Goal: Information Seeking & Learning: Understand process/instructions

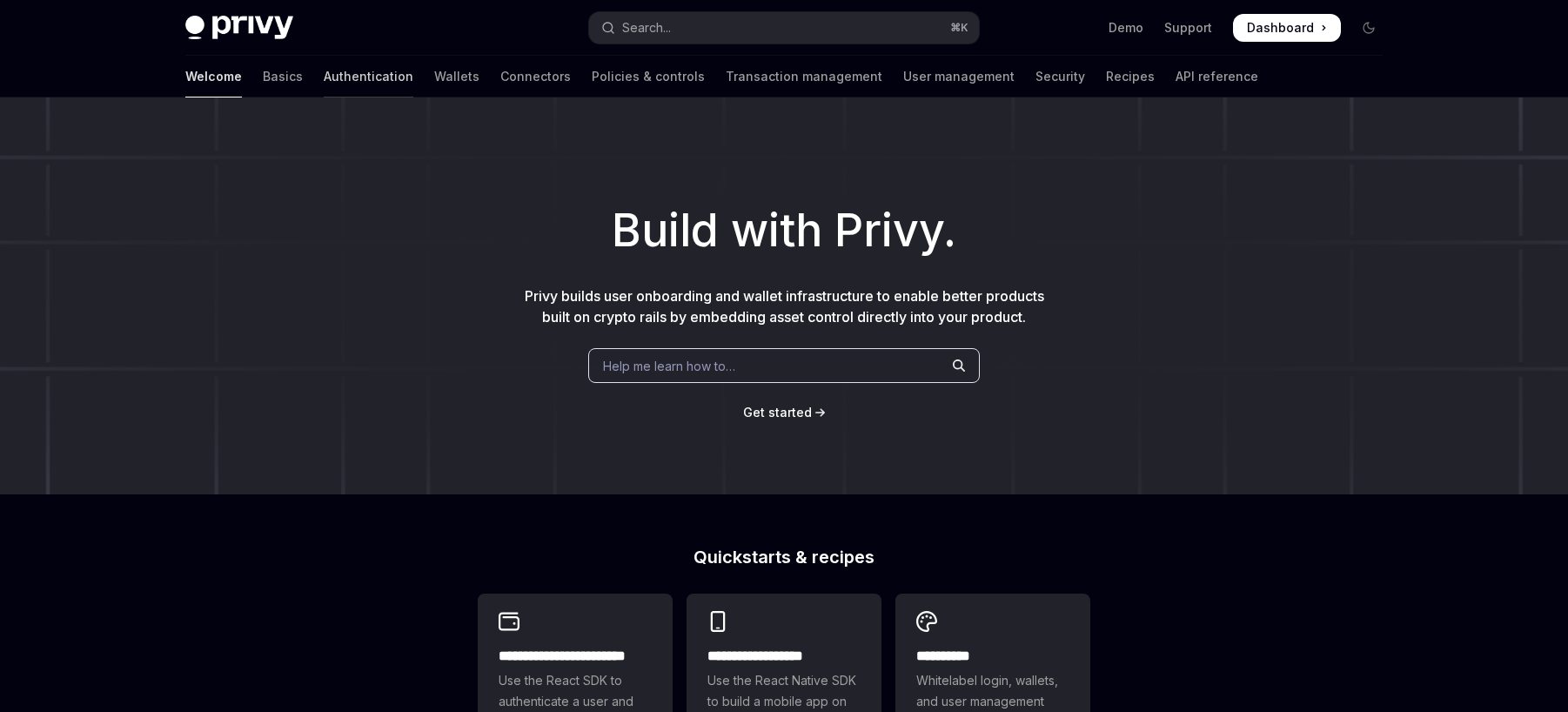
click at [324, 73] on link "Authentication" at bounding box center [368, 76] width 90 height 42
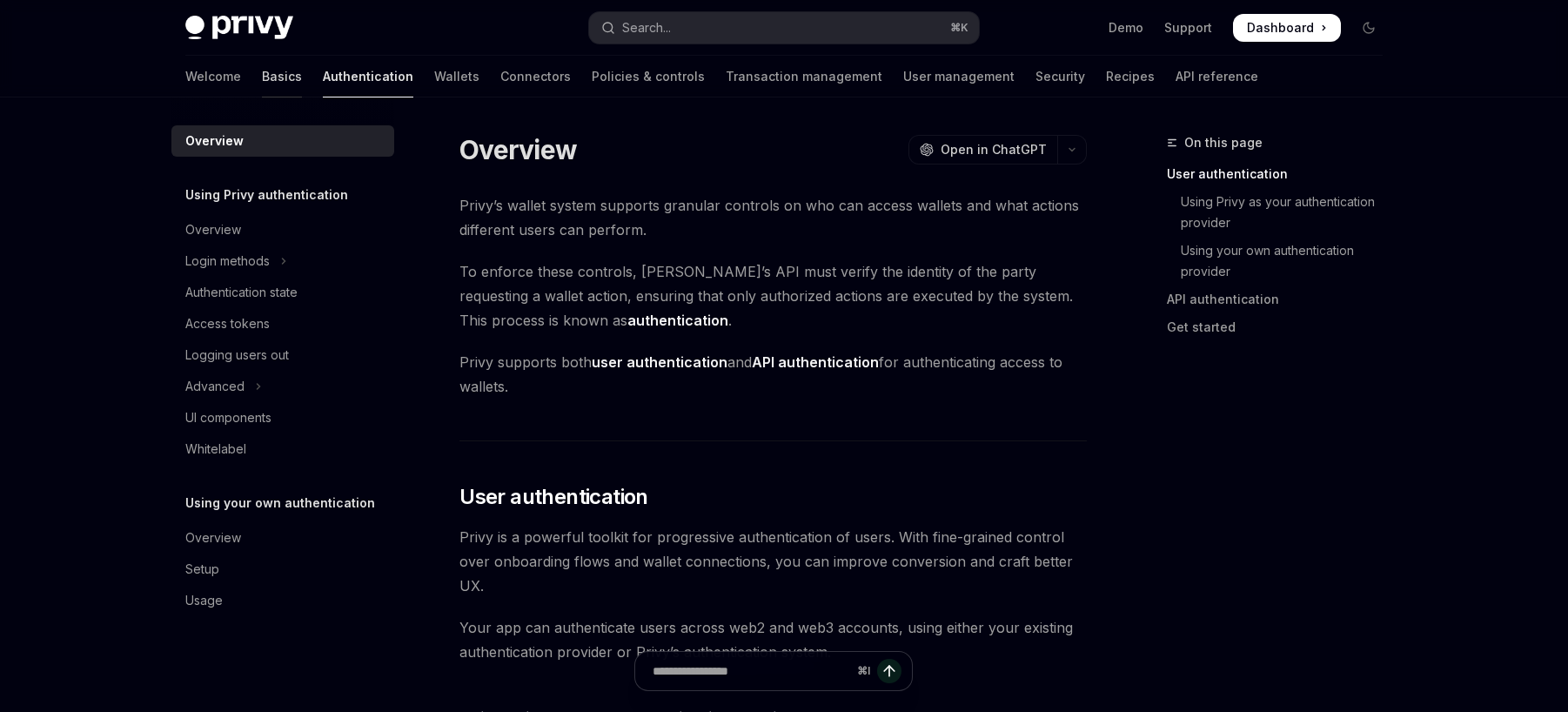
click at [262, 78] on link "Basics" at bounding box center [281, 76] width 40 height 42
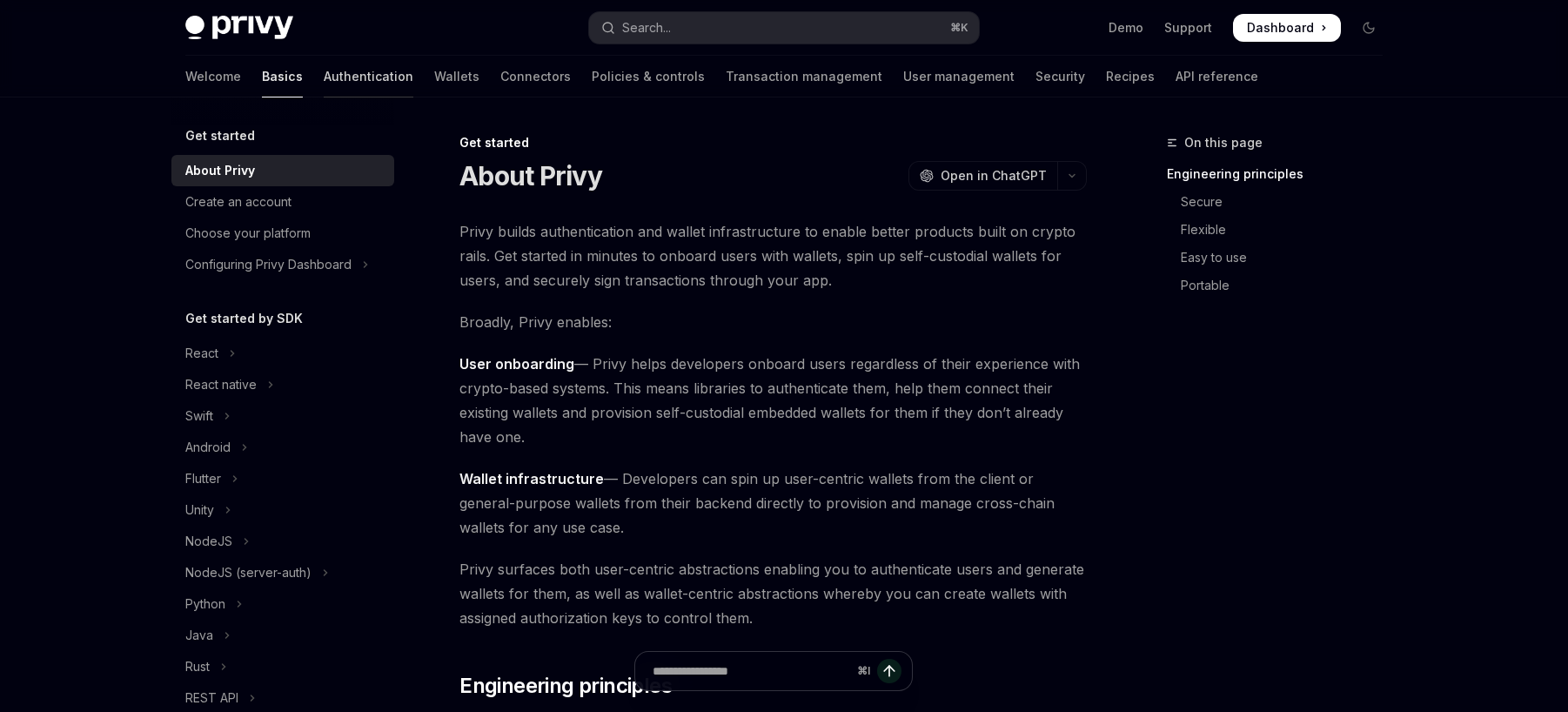
click at [324, 80] on link "Authentication" at bounding box center [368, 76] width 90 height 42
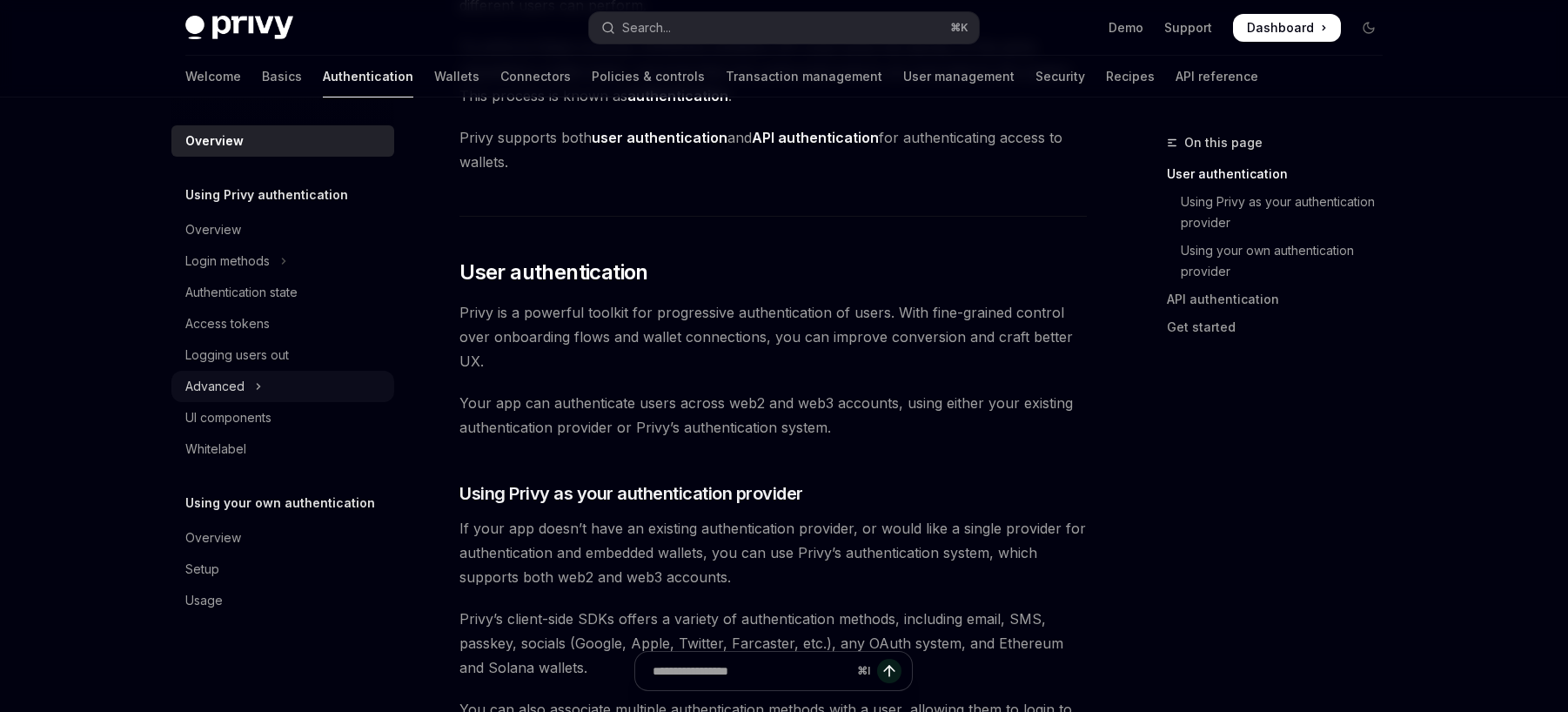
scroll to position [330, 0]
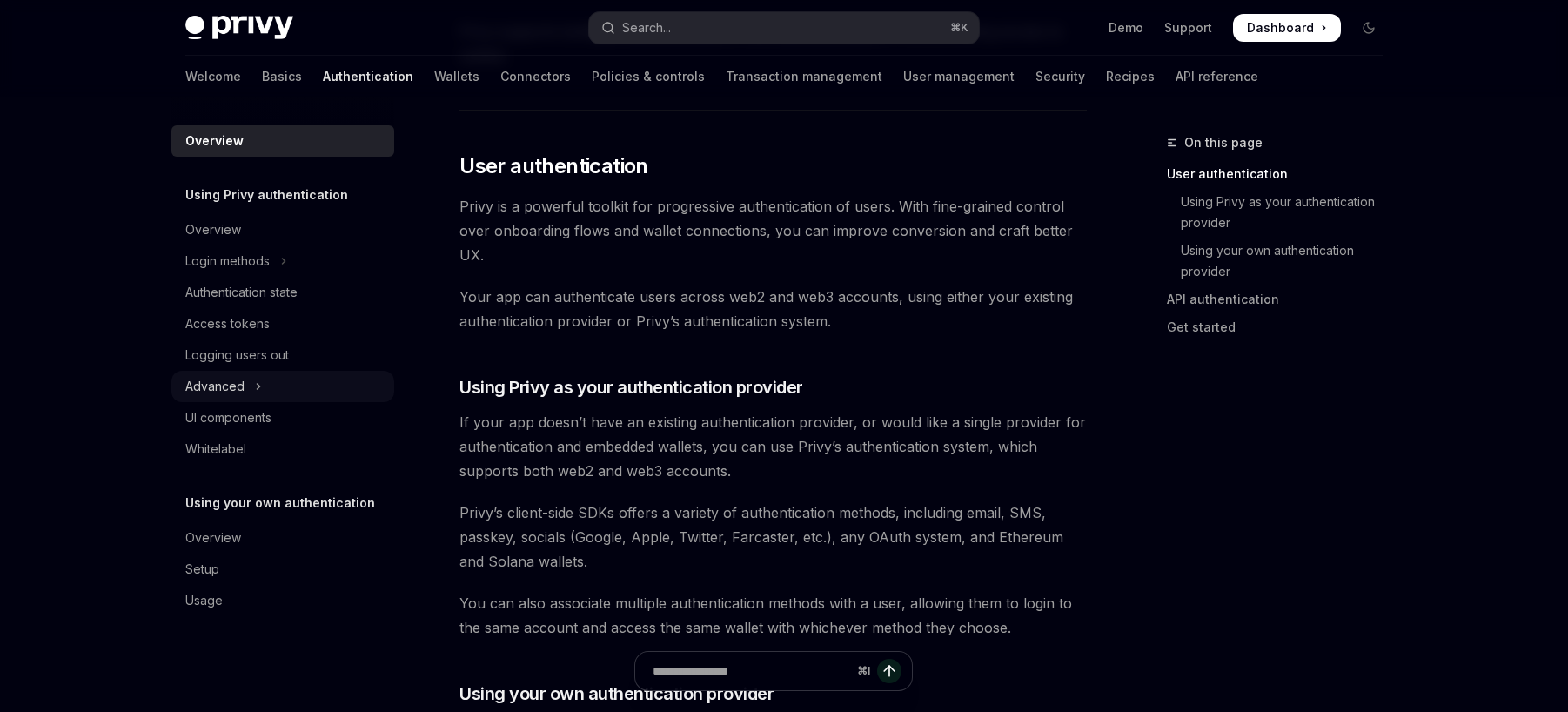
click at [314, 386] on button "Advanced" at bounding box center [282, 386] width 223 height 31
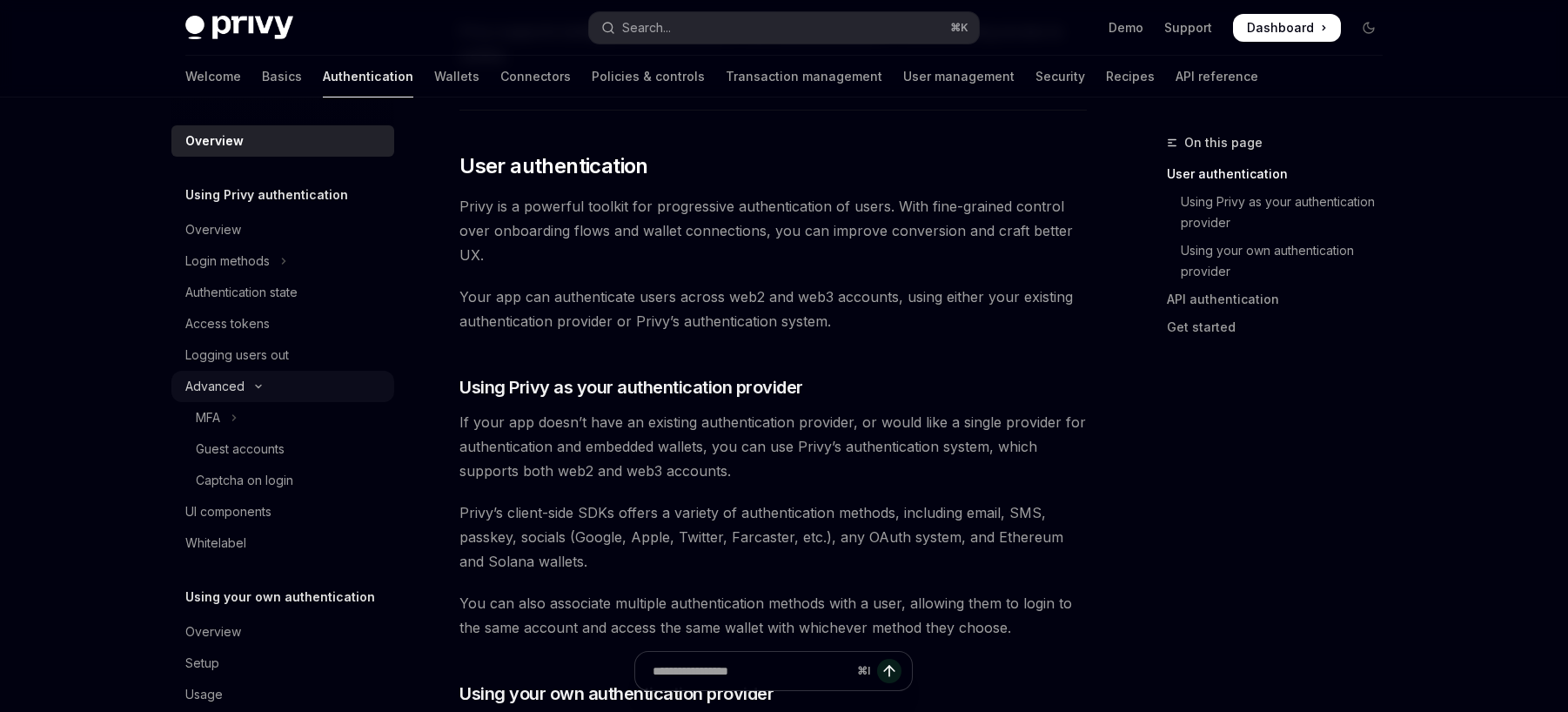
scroll to position [33, 0]
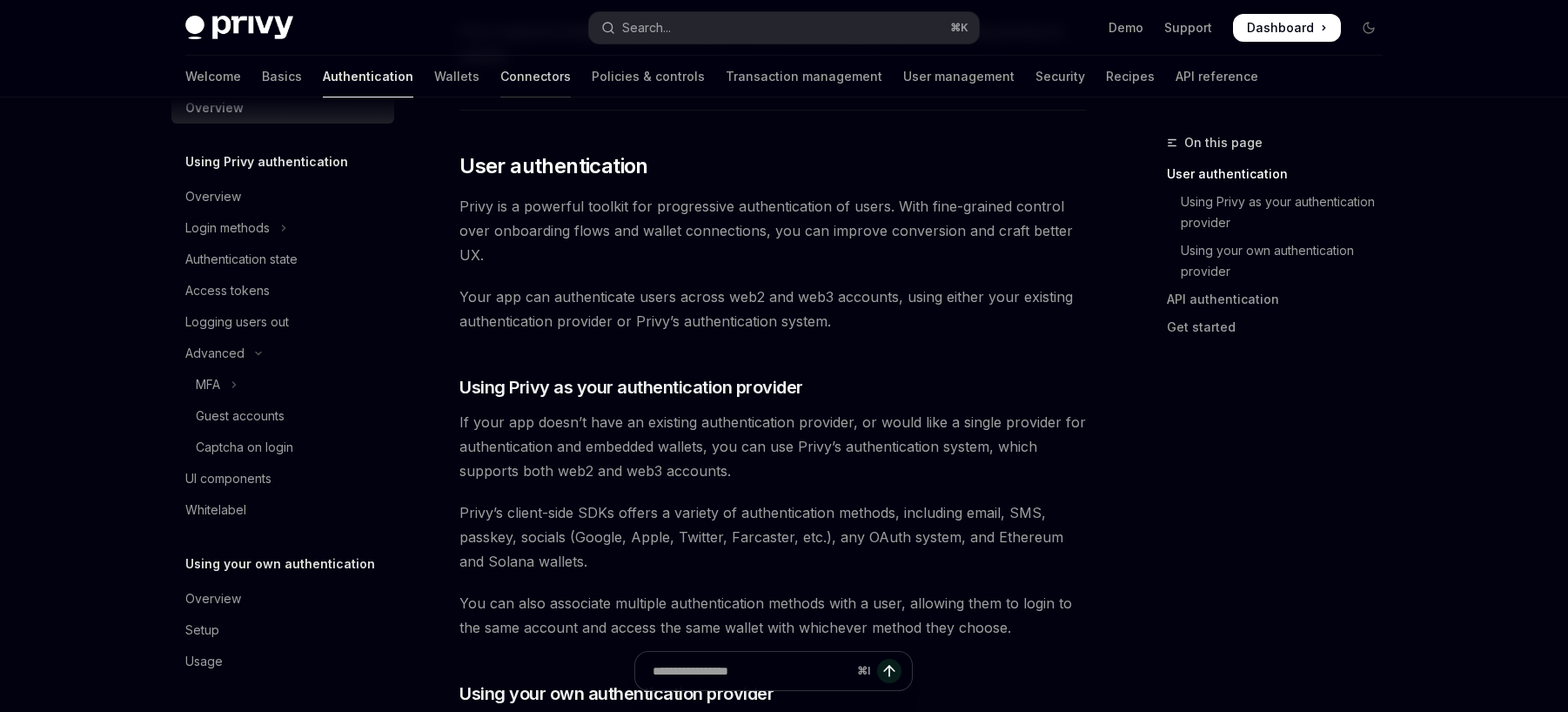
click at [500, 68] on link "Connectors" at bounding box center [535, 76] width 71 height 42
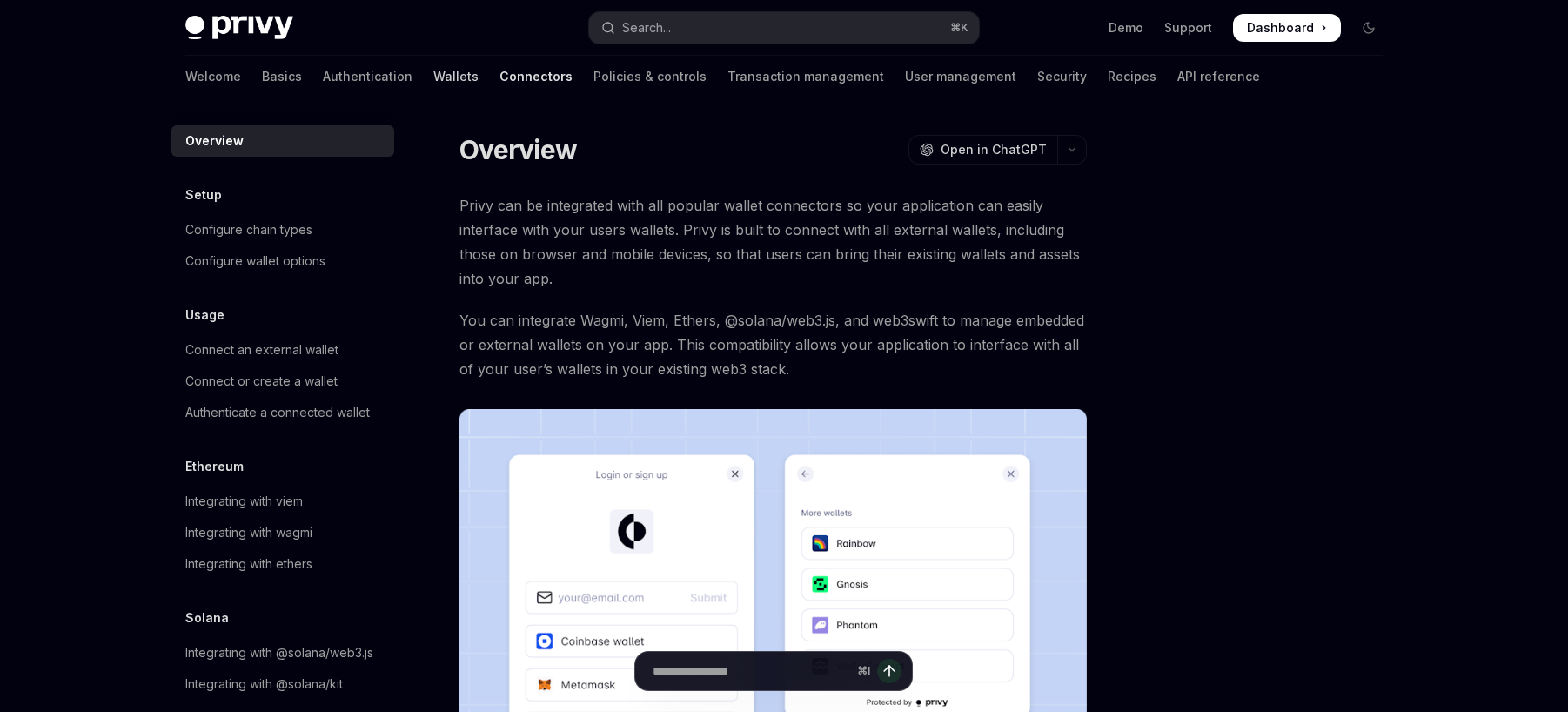
click at [434, 81] on link "Wallets" at bounding box center [456, 76] width 45 height 42
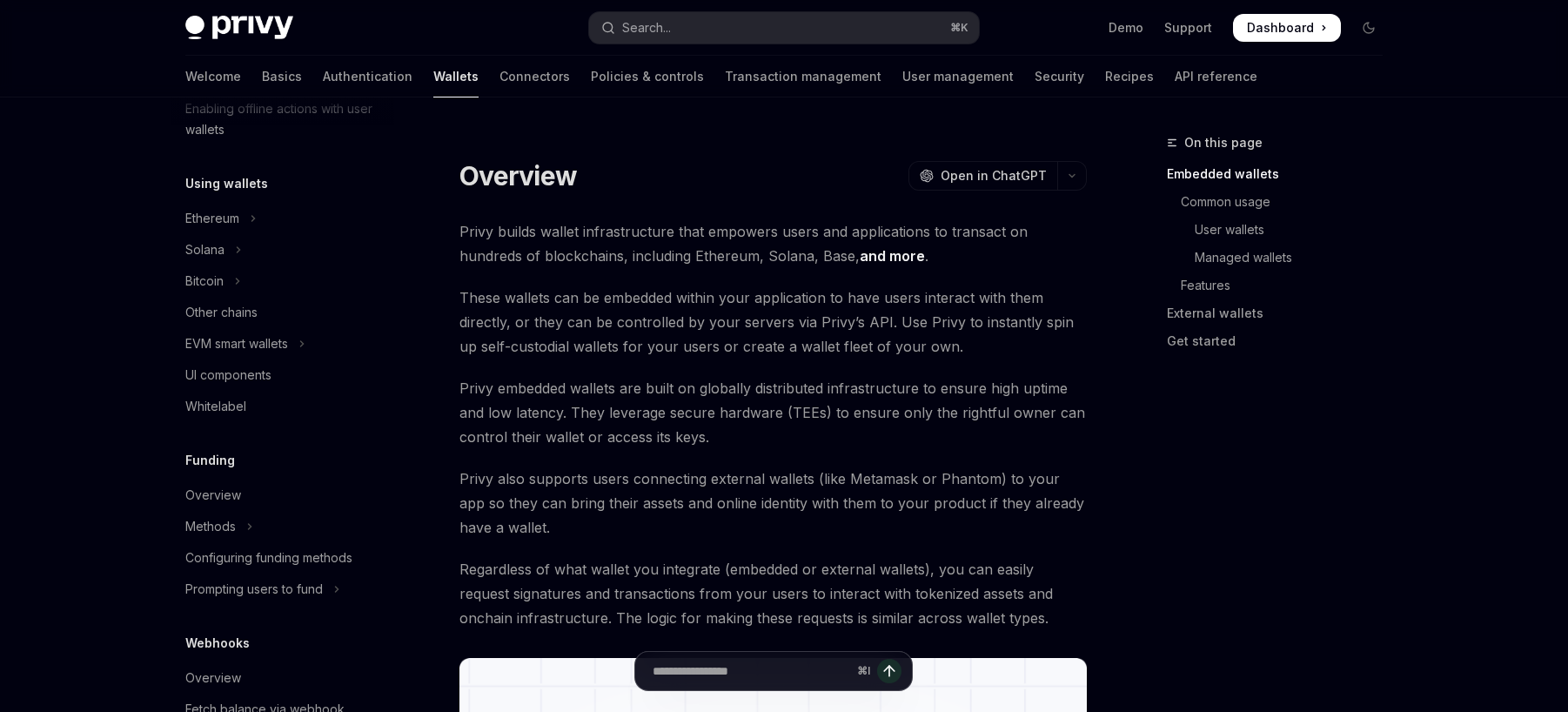
scroll to position [737, 0]
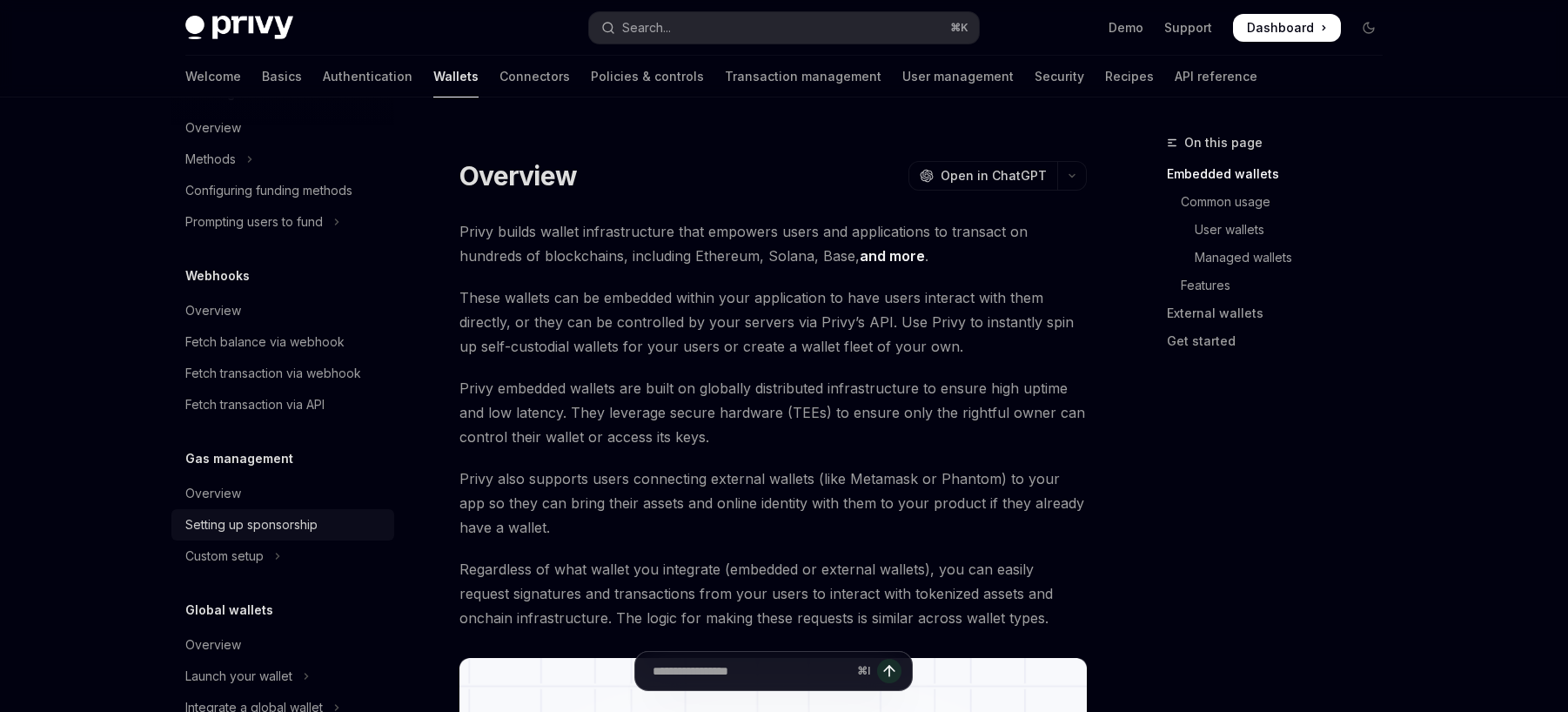
click at [261, 522] on div "Setting up sponsorship" at bounding box center [251, 525] width 132 height 21
type textarea "*"
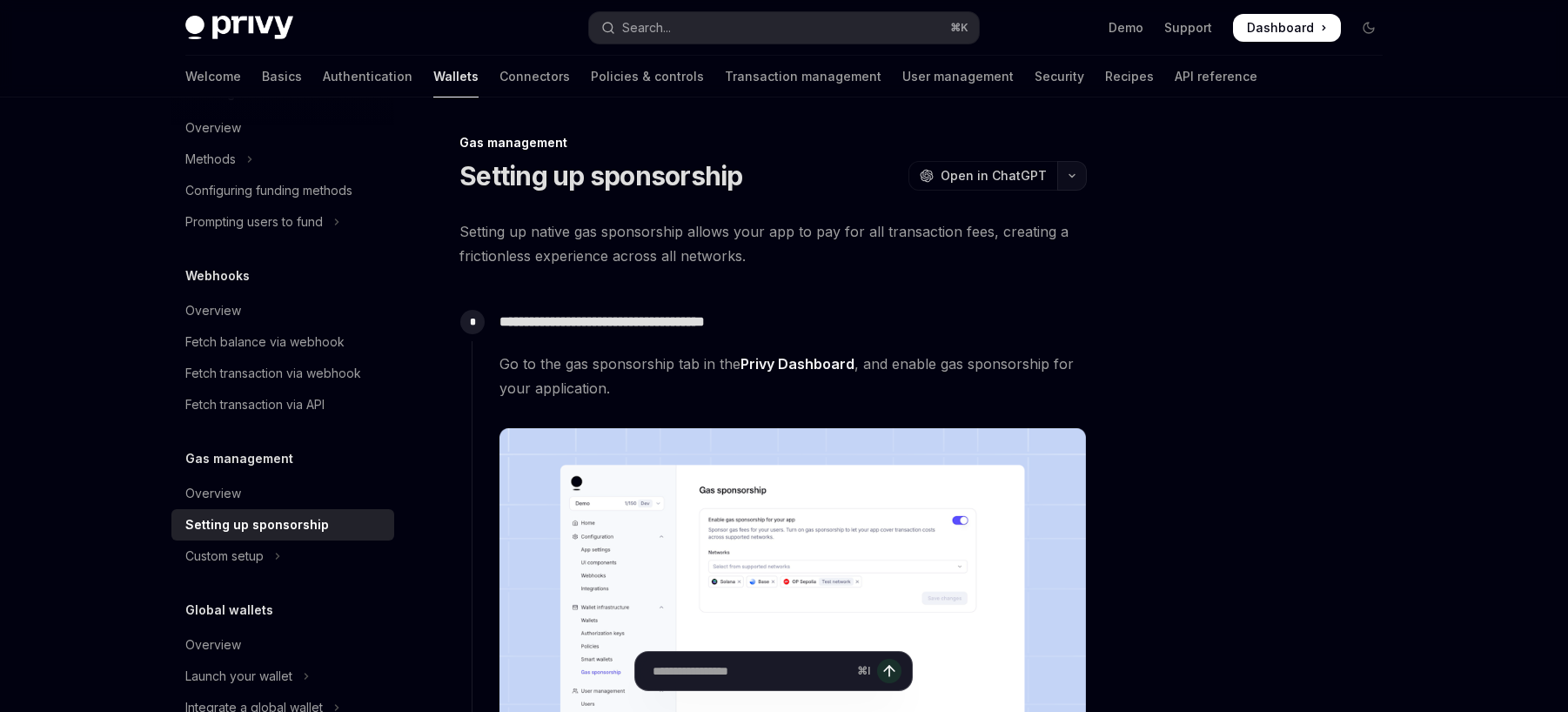
click at [1080, 173] on button "button" at bounding box center [1072, 176] width 30 height 30
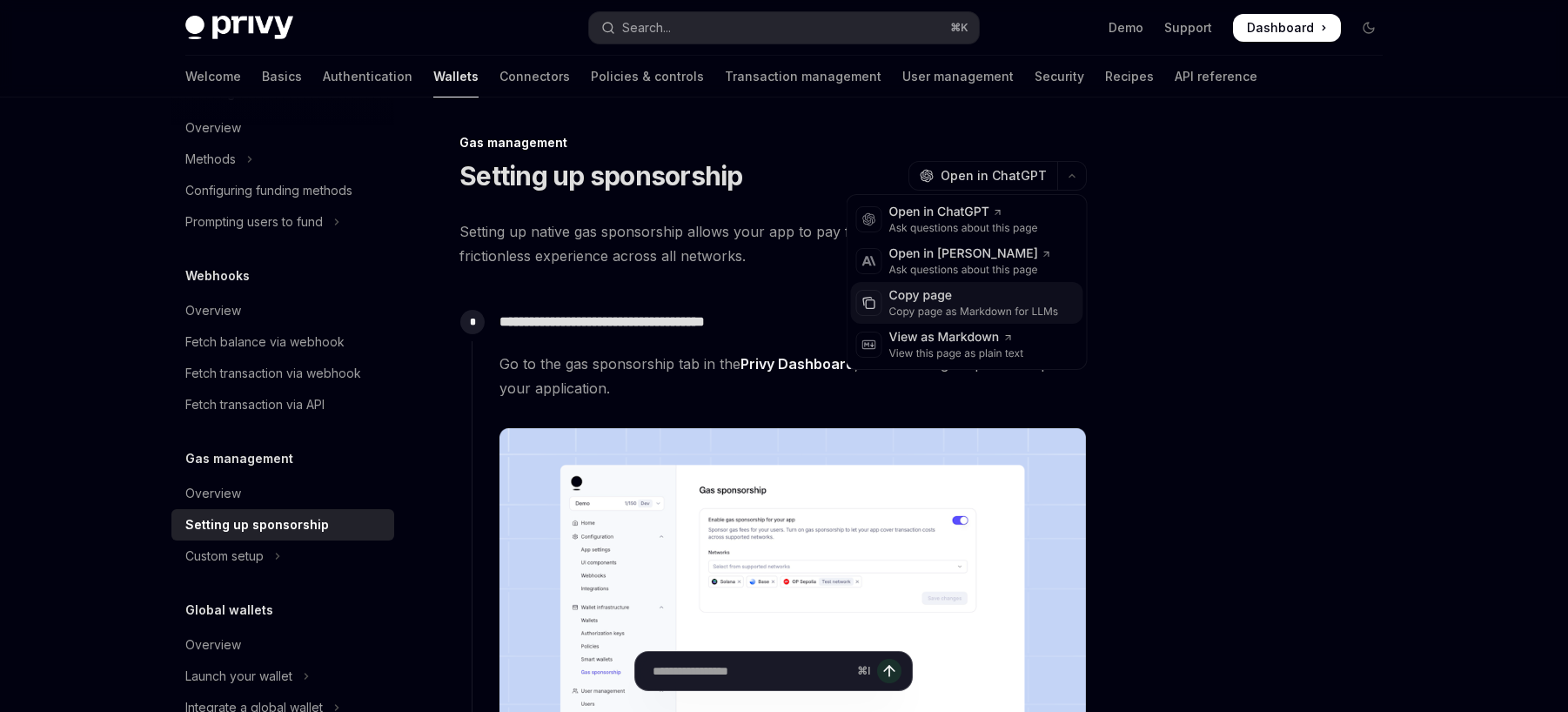
click at [957, 287] on div "Copy page" at bounding box center [975, 296] width 170 height 17
